Goal: Task Accomplishment & Management: Manage account settings

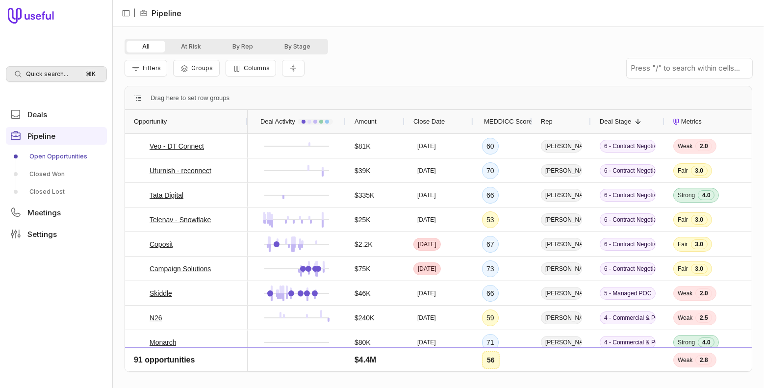
click at [59, 72] on span "Quick search..." at bounding box center [47, 74] width 42 height 8
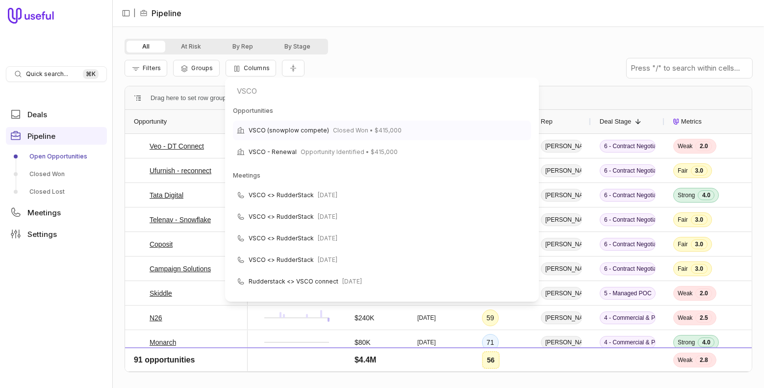
type input "VSCO"
click at [369, 131] on span "Closed Won • $415,000" at bounding box center [367, 131] width 69 height 12
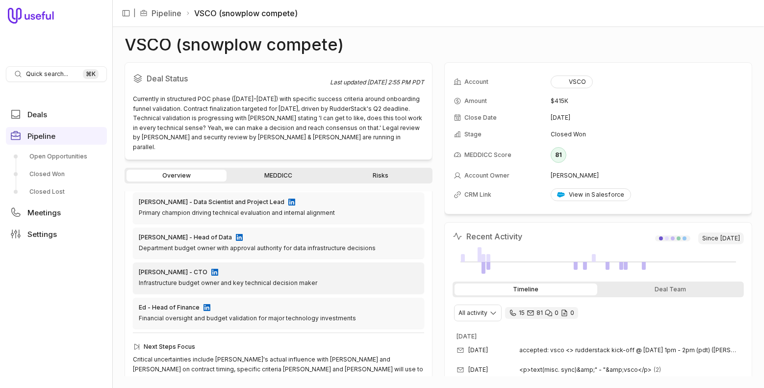
scroll to position [354, 0]
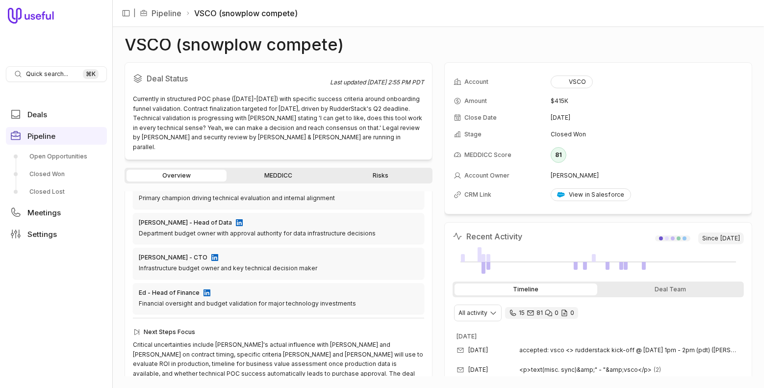
click at [277, 170] on link "MEDDICC" at bounding box center [278, 176] width 100 height 12
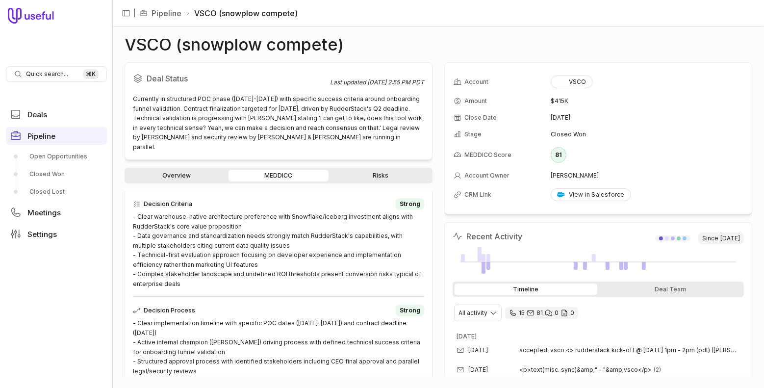
click at [38, 16] on icon at bounding box center [31, 16] width 46 height 16
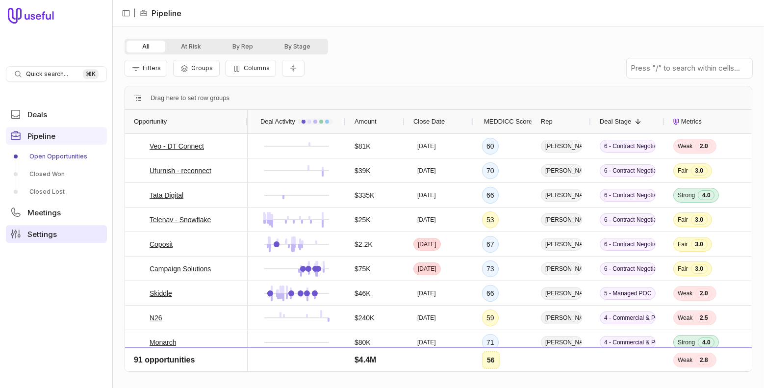
click at [42, 238] on link "Settings" at bounding box center [56, 234] width 101 height 18
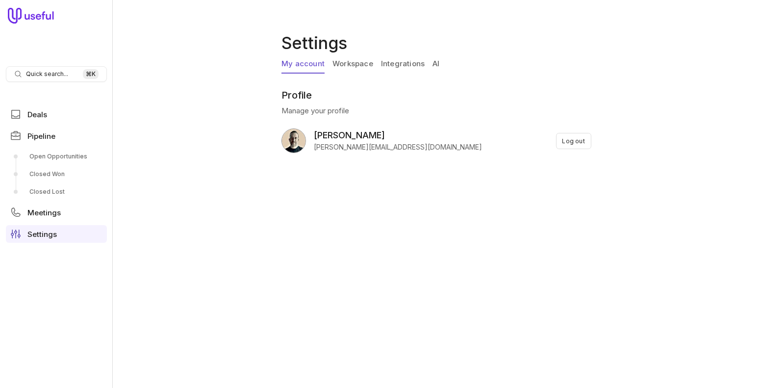
click at [364, 63] on link "Workspace" at bounding box center [352, 64] width 41 height 19
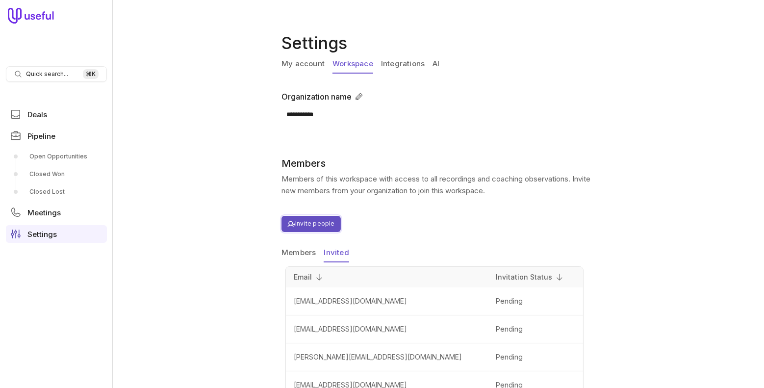
click at [317, 219] on button "Invite people" at bounding box center [310, 224] width 59 height 16
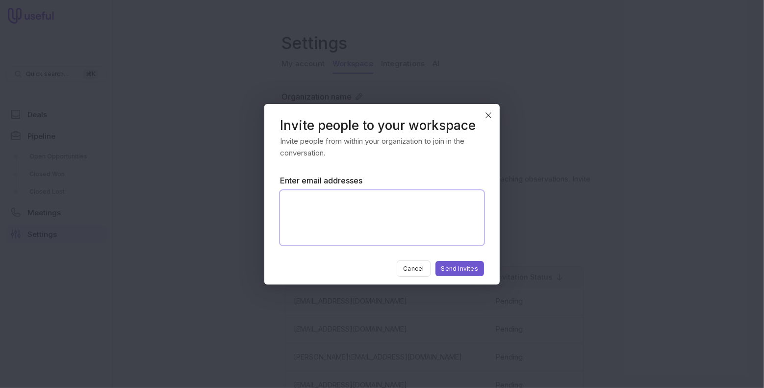
click at [319, 194] on textarea "Enter email addresses" at bounding box center [382, 217] width 204 height 55
type textarea "**********"
click at [463, 268] on button "Send Invites" at bounding box center [459, 268] width 49 height 15
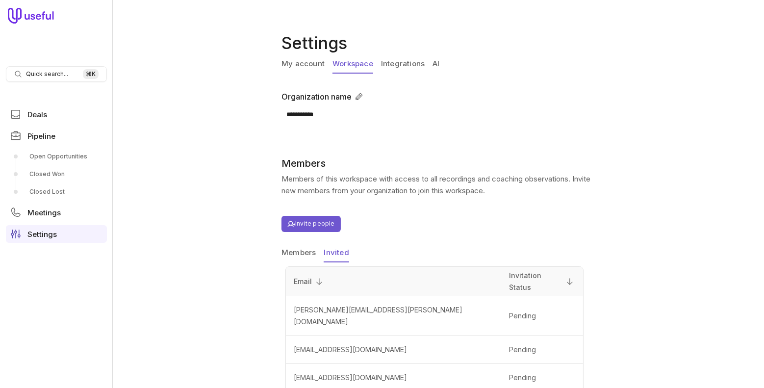
click at [294, 250] on button "Members" at bounding box center [298, 253] width 34 height 19
